Goal: Task Accomplishment & Management: Complete application form

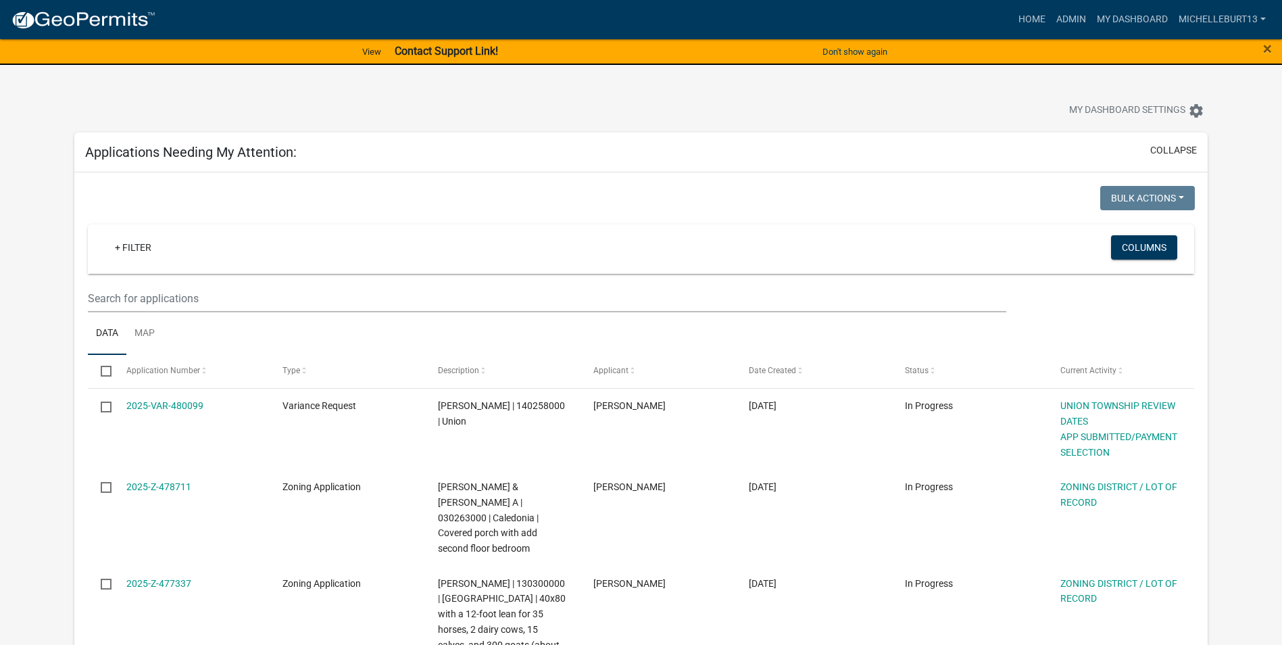
select select "3: 100"
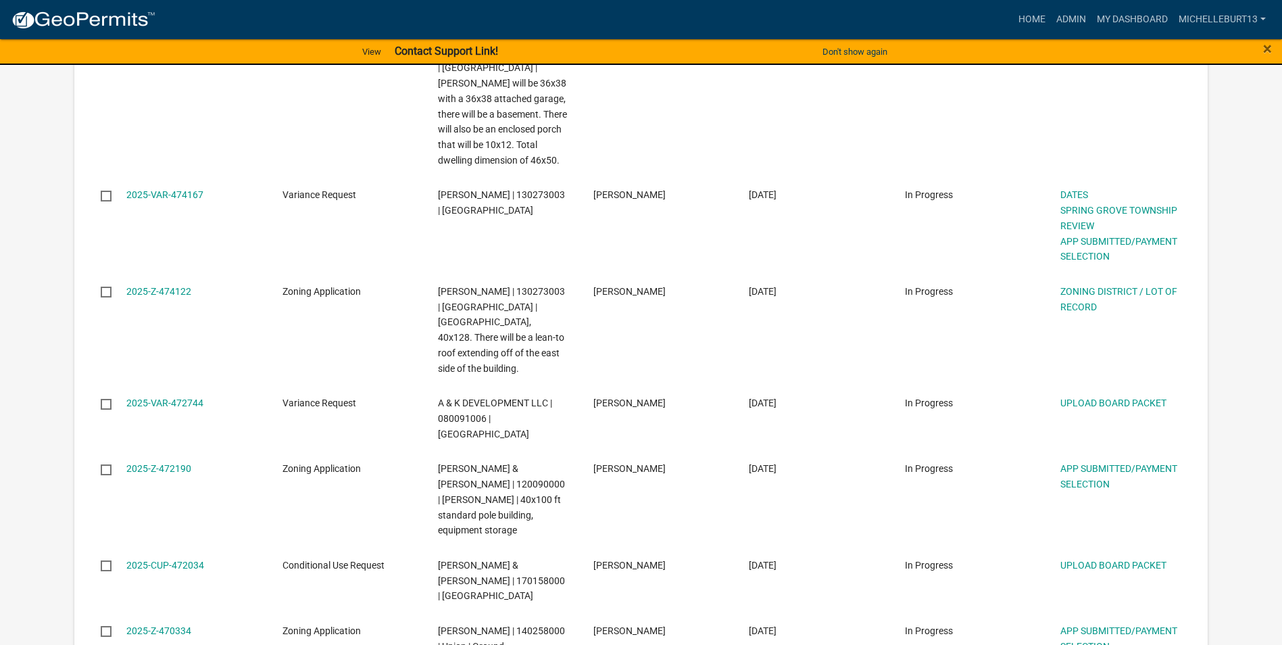
scroll to position [1487, 0]
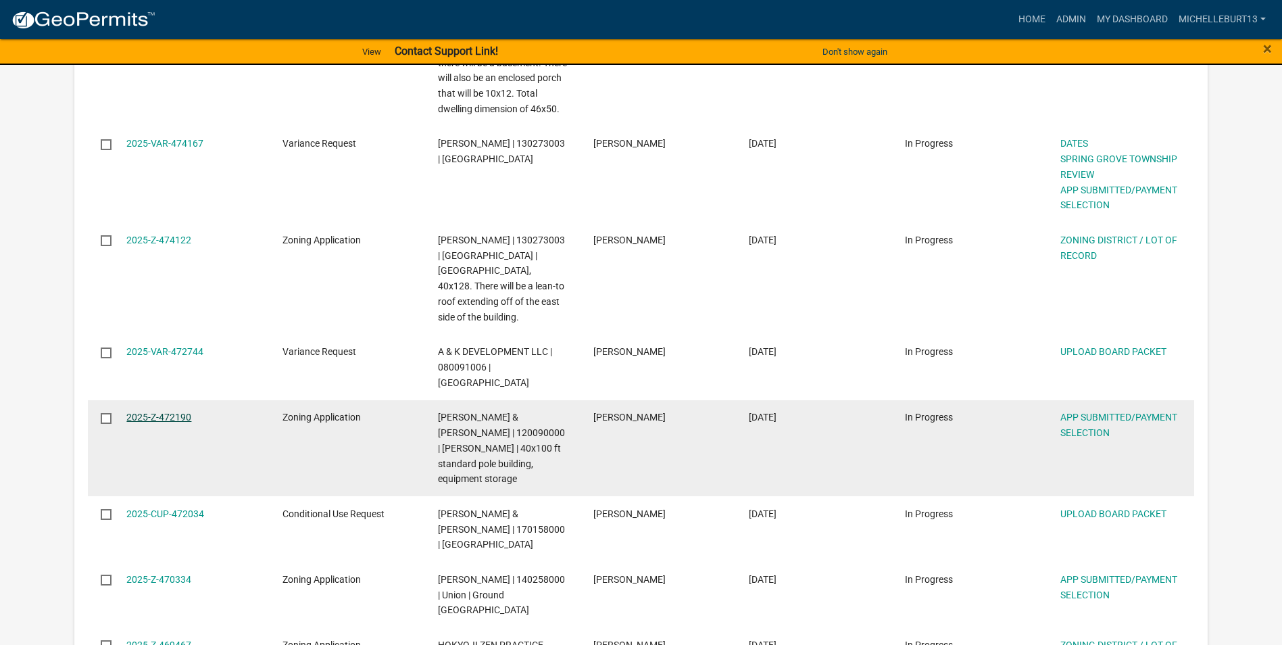
click at [169, 412] on link "2025-Z-472190" at bounding box center [158, 417] width 65 height 11
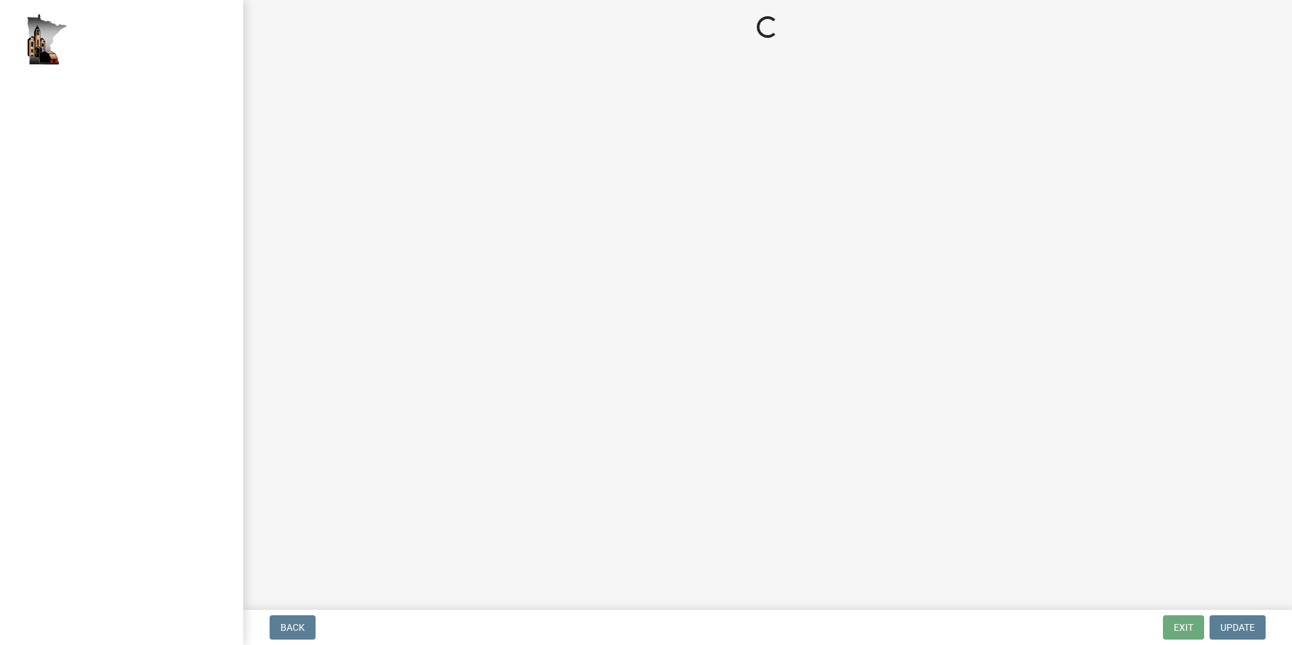
select select "2: 1"
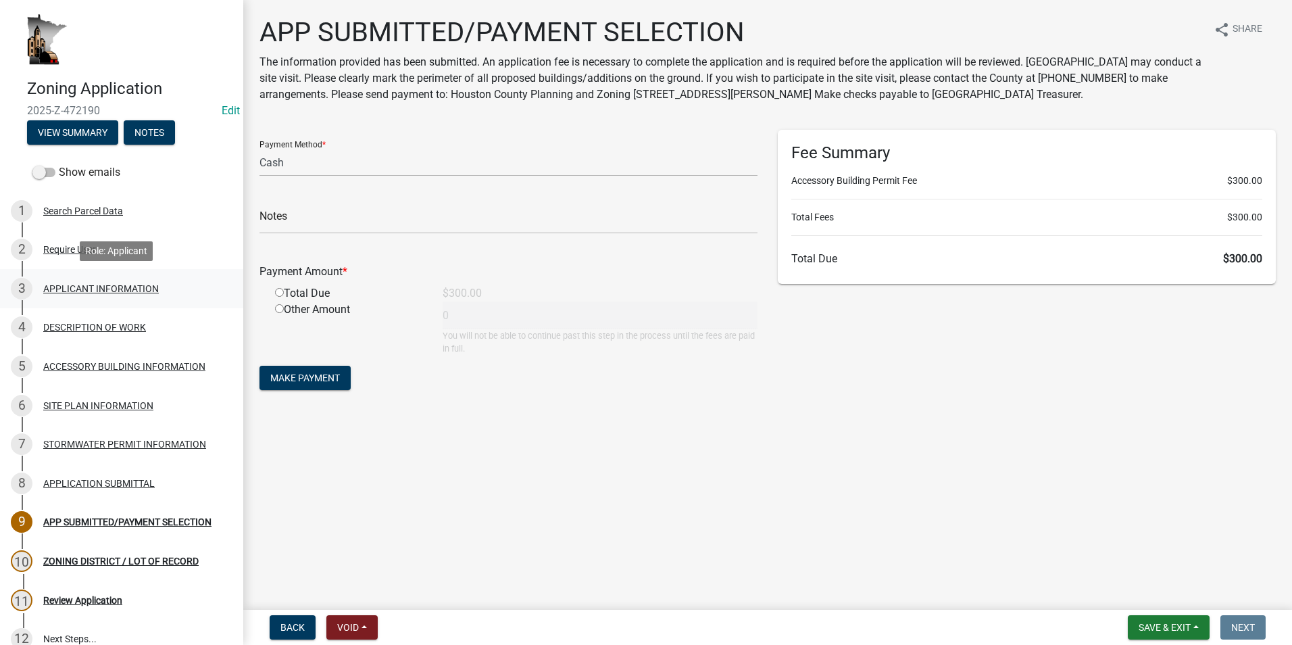
click at [67, 294] on div "3 APPLICANT INFORMATION" at bounding box center [116, 289] width 211 height 22
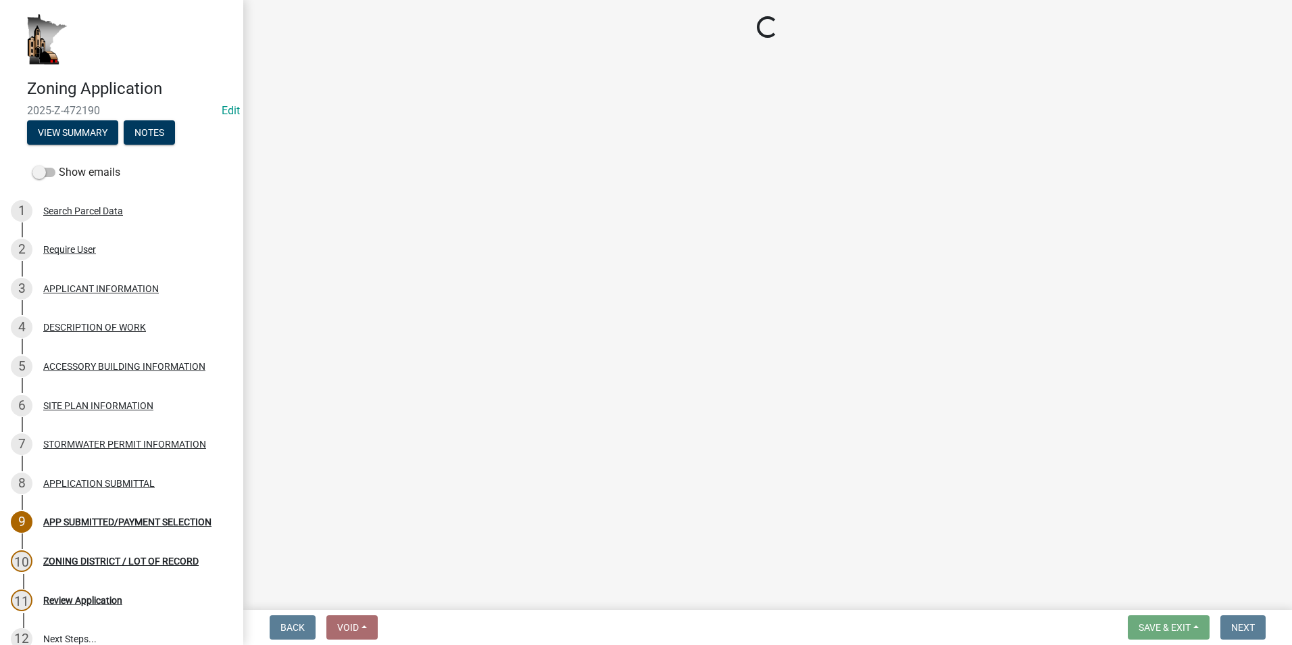
select select "884de254-84a4-4256-8abe-0e7e5fcf6e66"
select select "ebdec0be-cc1c-4664-a771-1fdb3af8851d"
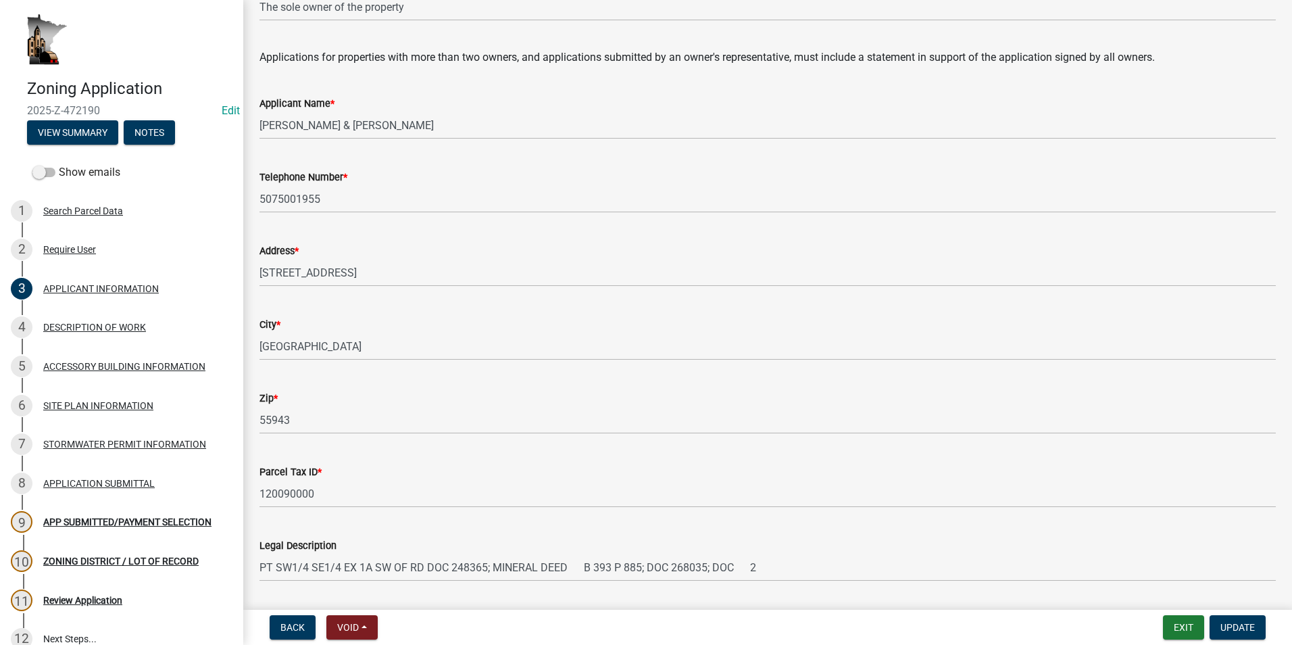
scroll to position [135, 0]
click at [128, 523] on div "APP SUBMITTED/PAYMENT SELECTION" at bounding box center [127, 521] width 168 height 9
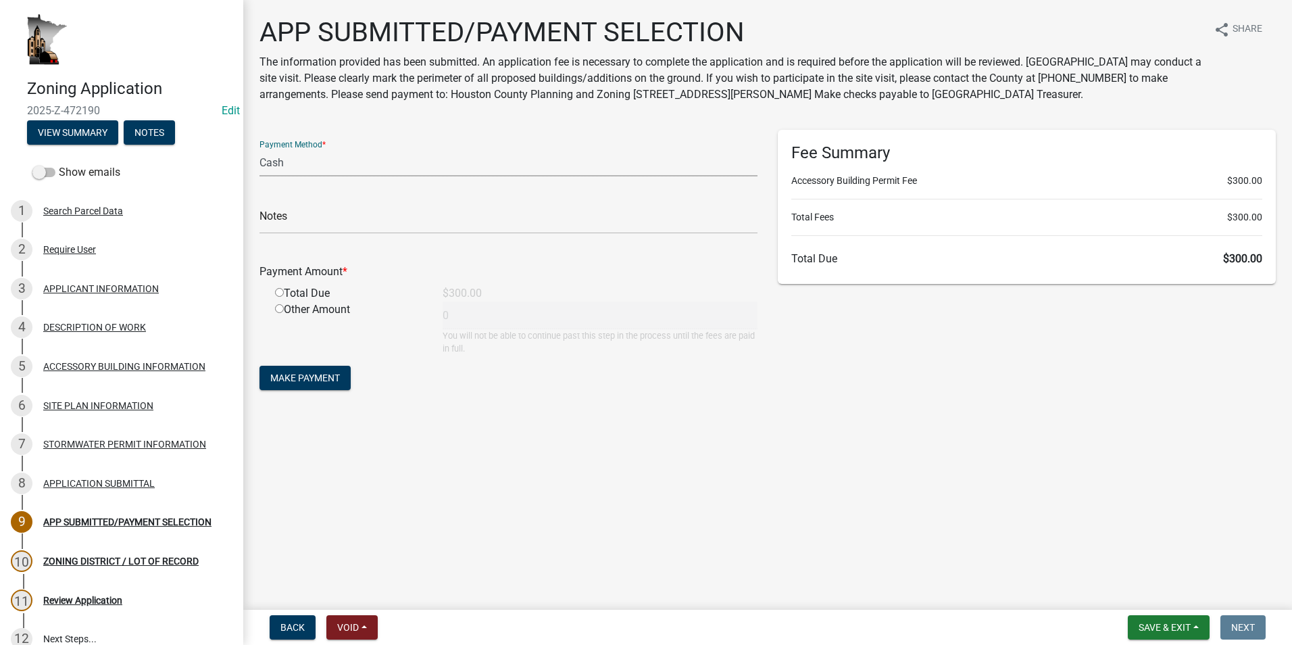
click at [311, 170] on select "Credit Card POS Check Cash" at bounding box center [509, 163] width 498 height 28
select select "1: 0"
click at [260, 149] on select "Credit Card POS Check Cash" at bounding box center [509, 163] width 498 height 28
click at [326, 210] on input "text" at bounding box center [509, 220] width 498 height 28
type input "10340"
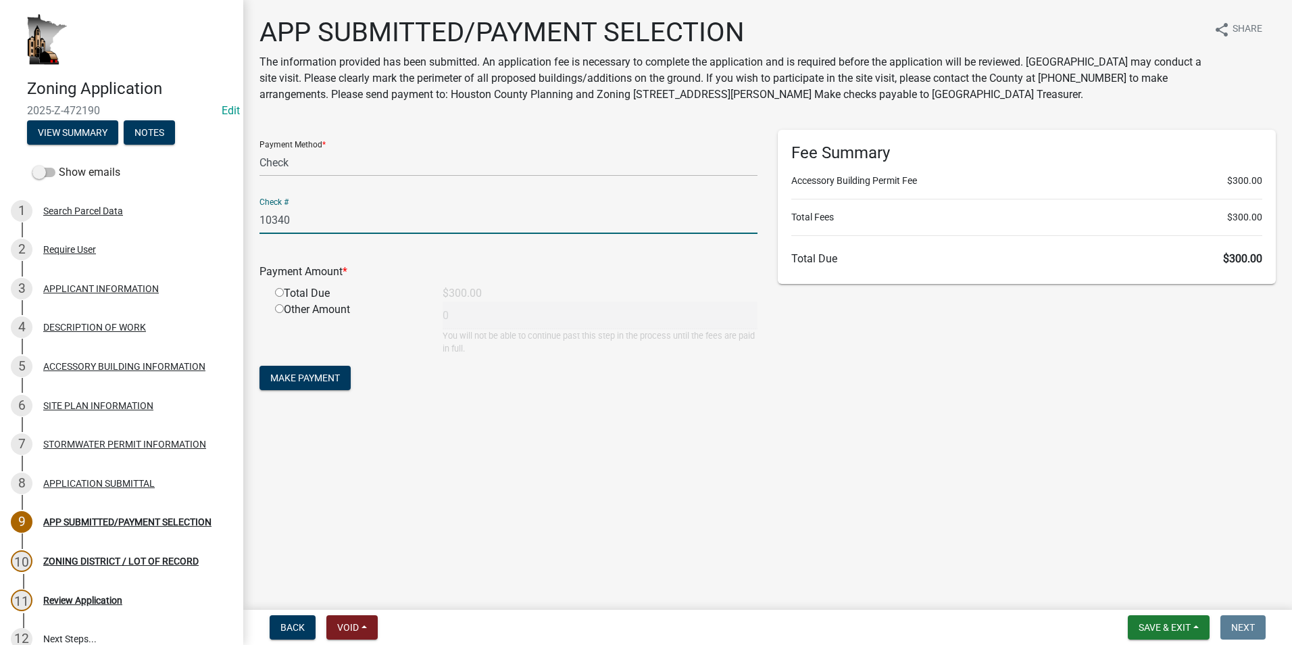
click at [282, 292] on input "radio" at bounding box center [279, 292] width 9 height 9
radio input "true"
type input "300"
click at [313, 382] on span "Make Payment" at bounding box center [305, 377] width 70 height 11
